Goal: Use online tool/utility: Utilize a website feature to perform a specific function

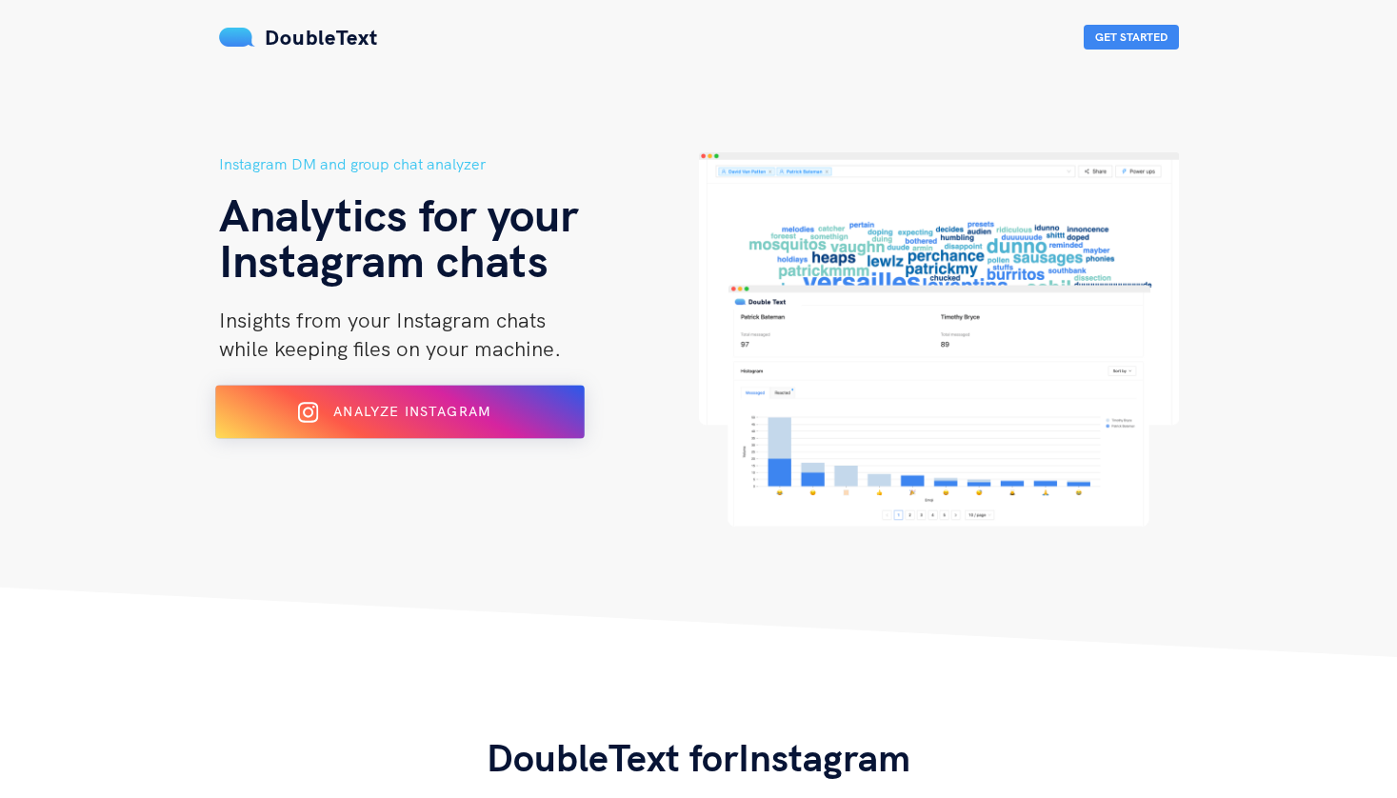
click at [432, 412] on span "Analyze Instagram" at bounding box center [411, 411] width 157 height 17
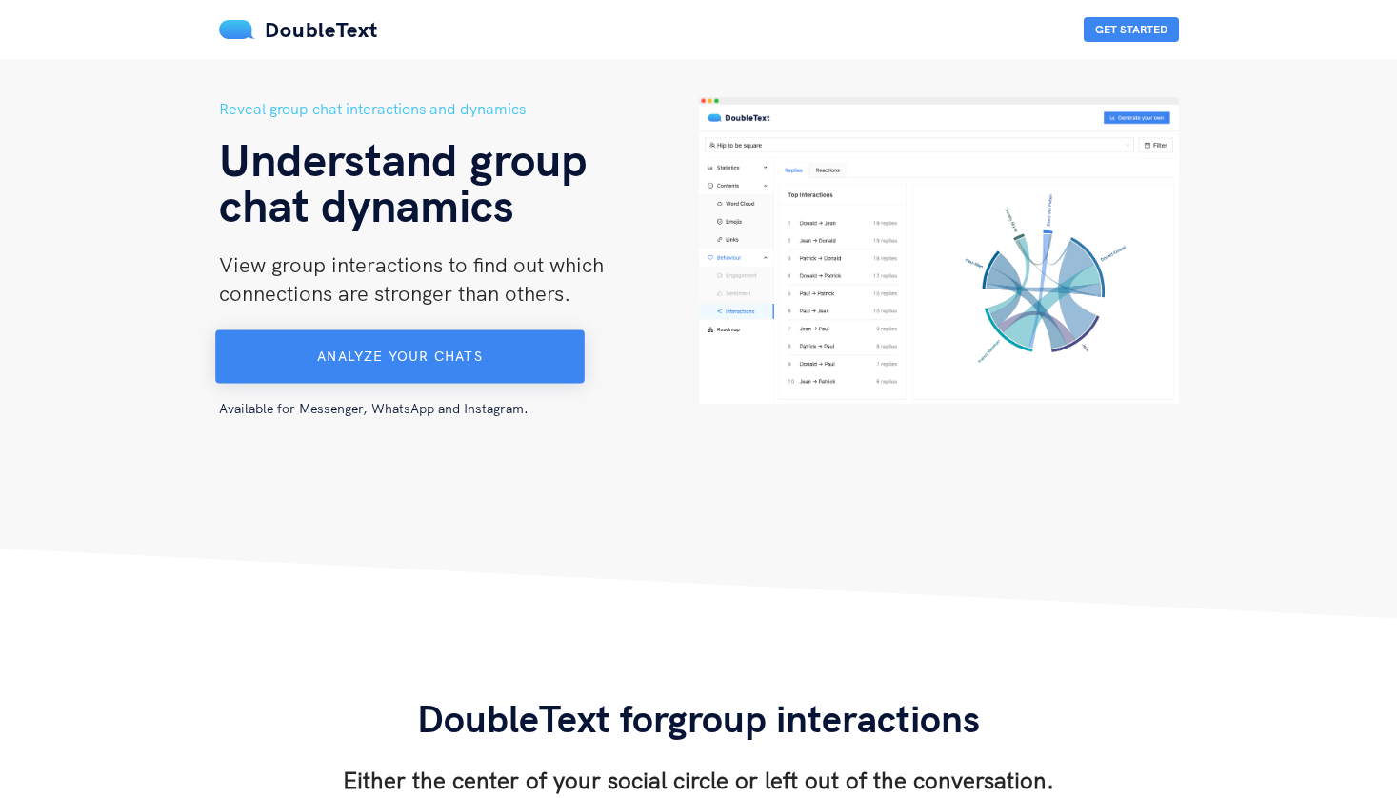
scroll to position [51, 0]
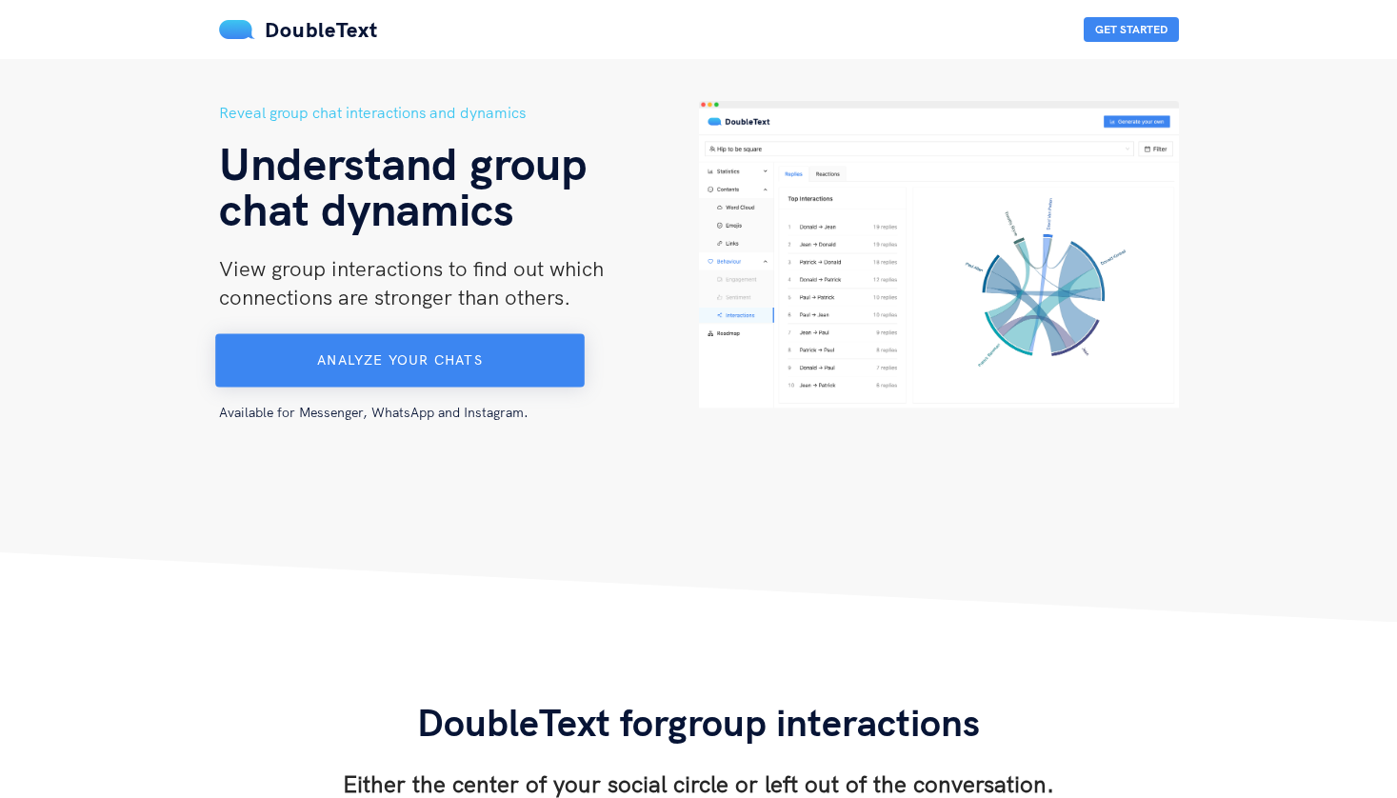
click at [532, 349] on button "Analyze your chats" at bounding box center [400, 360] width 370 height 53
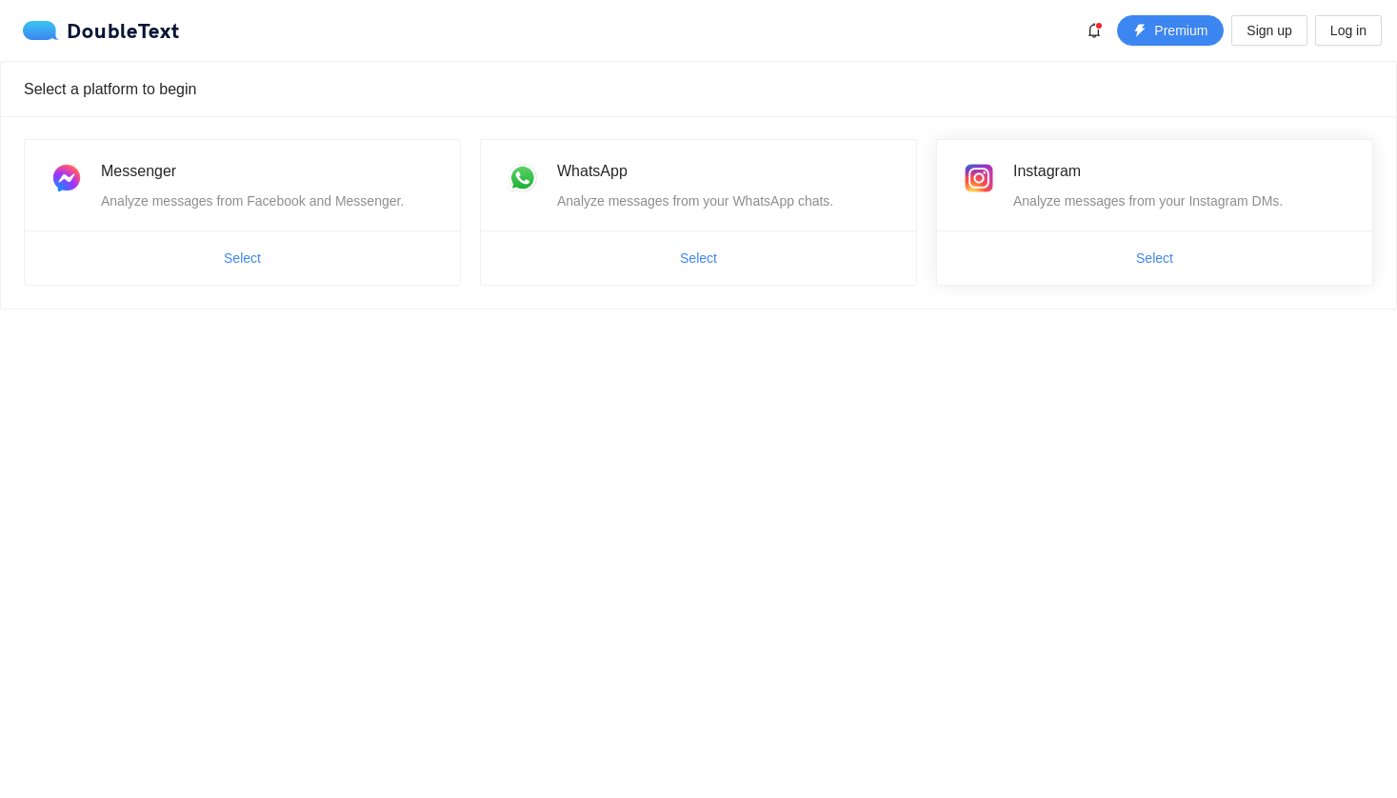
click at [1074, 247] on span "Select" at bounding box center [1154, 258] width 435 height 30
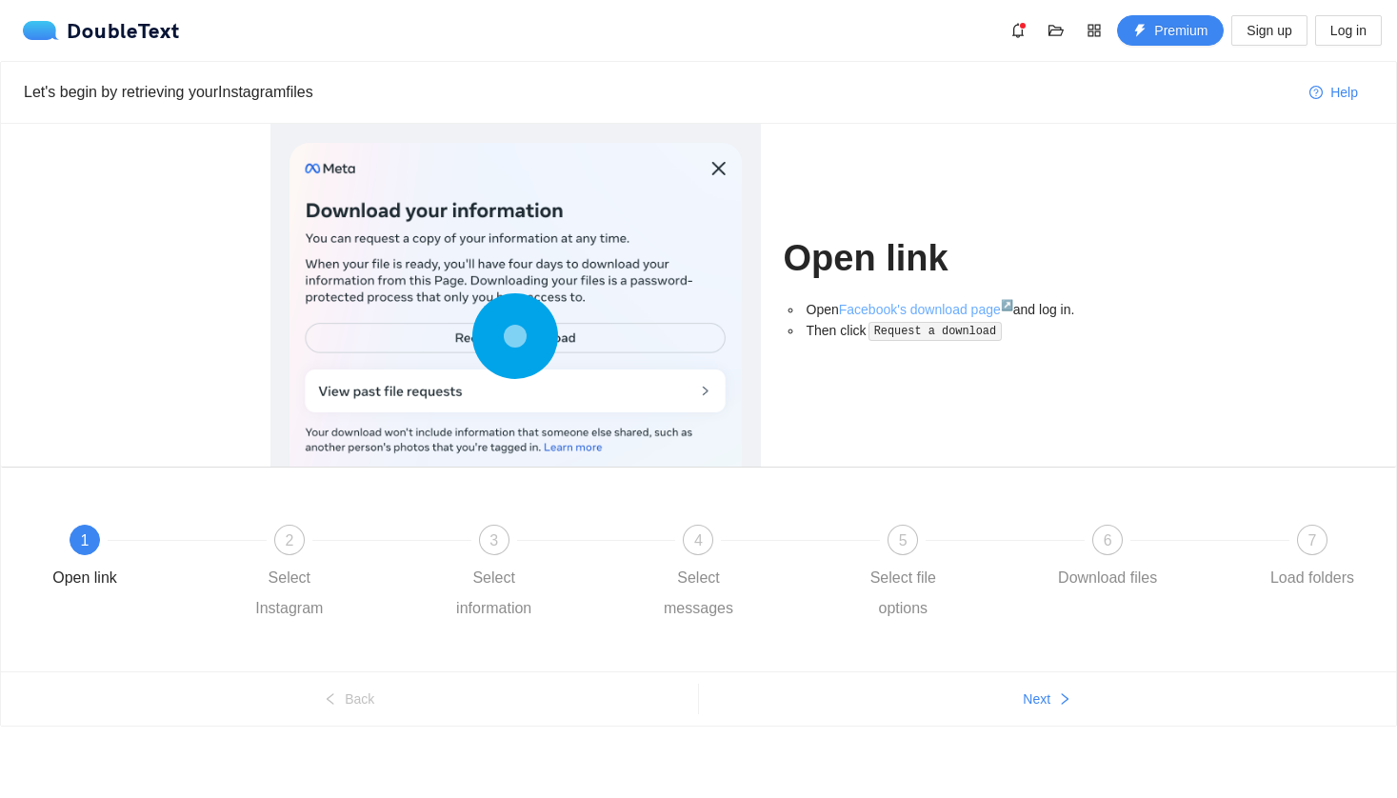
click at [872, 304] on link "Facebook's download page ↗" at bounding box center [926, 309] width 174 height 15
